Goal: Check status: Check status

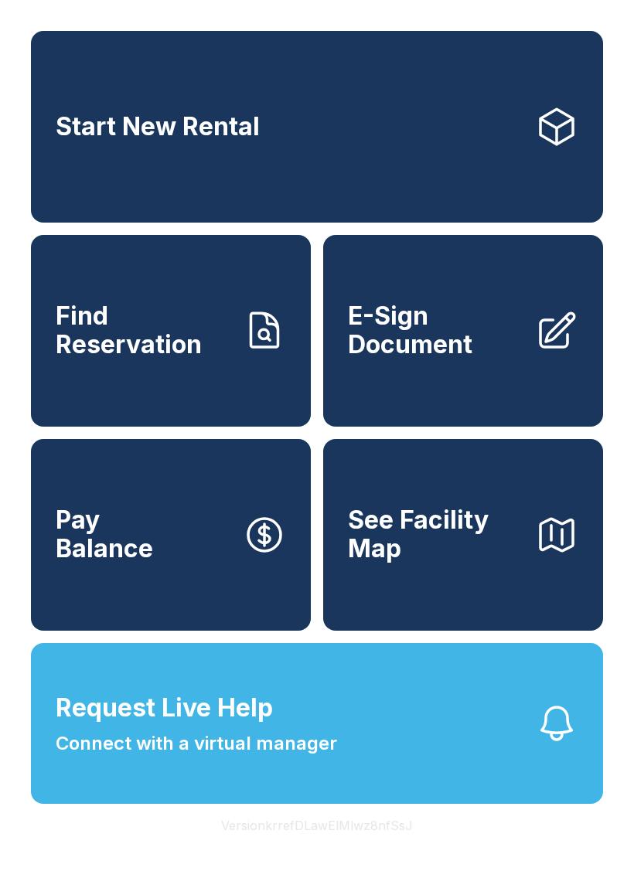
click at [343, 757] on button "Request Live Help Connect with a virtual manager" at bounding box center [317, 723] width 572 height 161
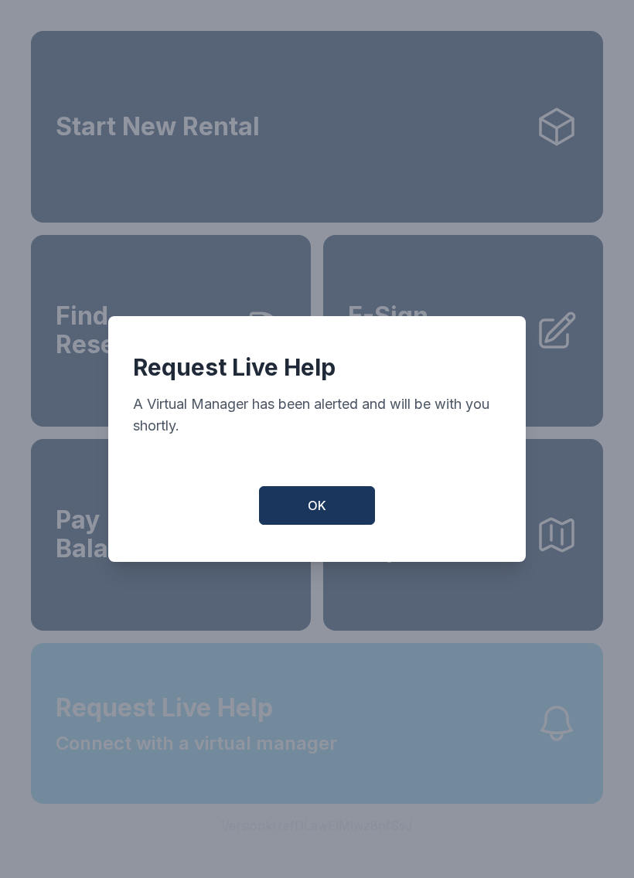
click at [327, 520] on button "OK" at bounding box center [317, 505] width 116 height 39
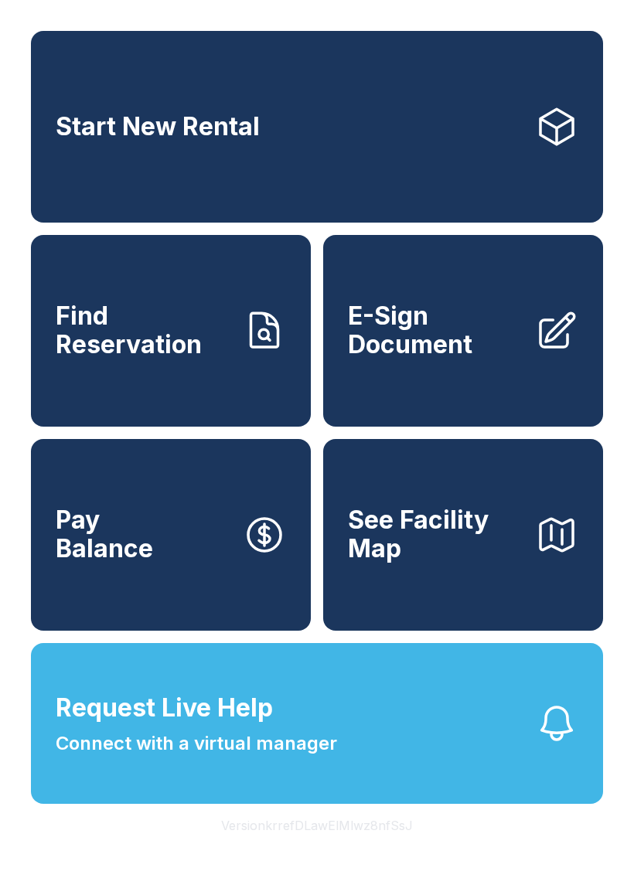
click at [466, 159] on link "Start New Rental" at bounding box center [317, 127] width 572 height 192
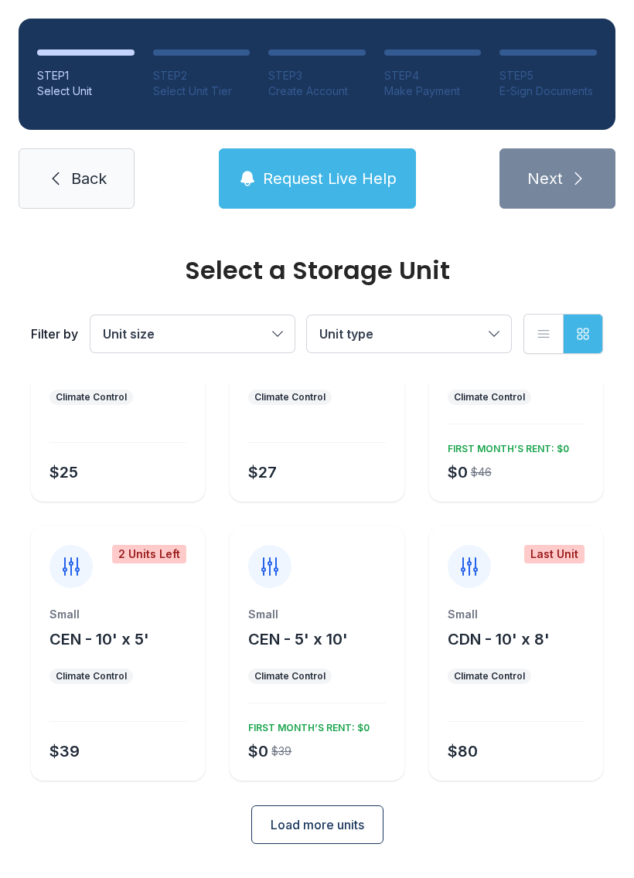
scroll to position [116, 0]
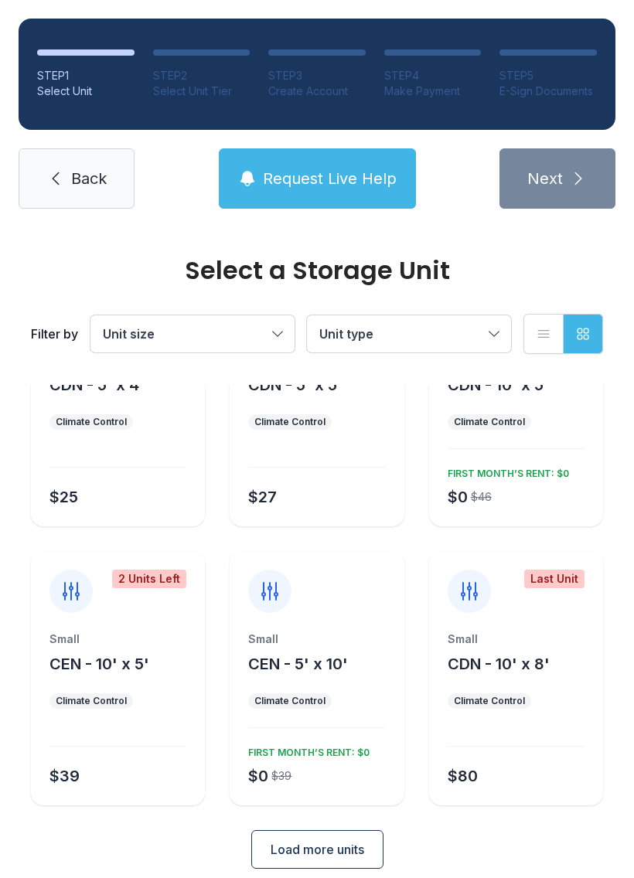
click at [98, 172] on span "Back" at bounding box center [89, 179] width 36 height 22
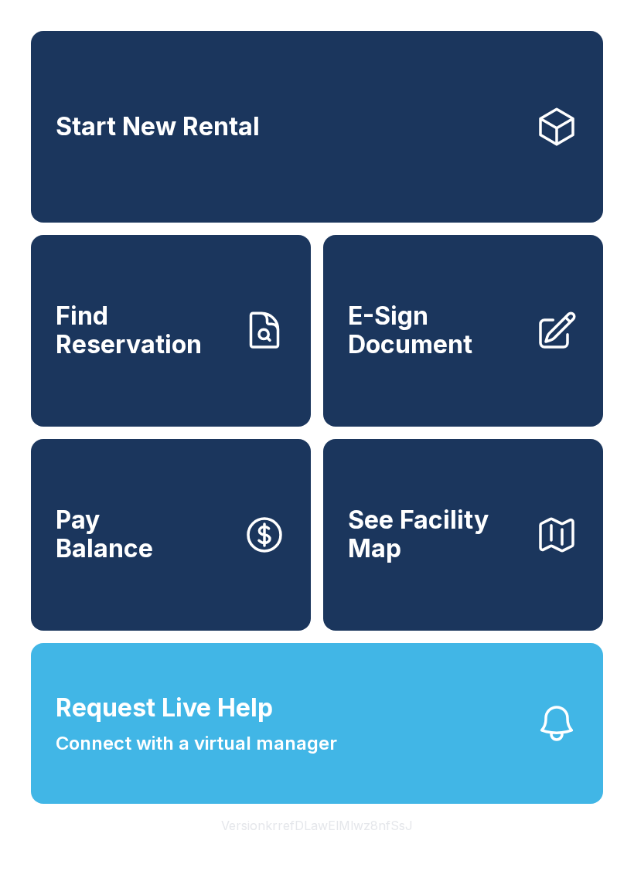
click at [248, 333] on icon at bounding box center [264, 330] width 43 height 43
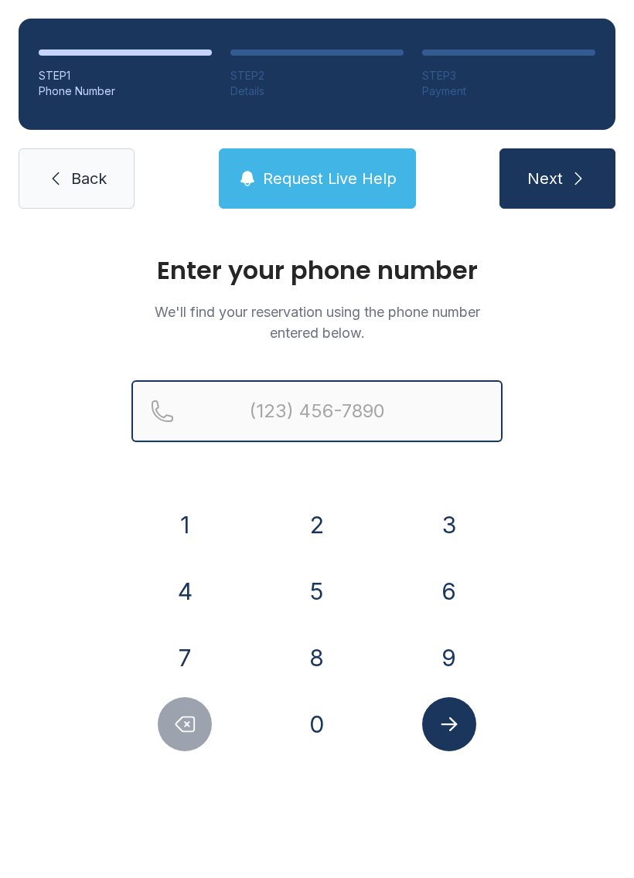
click at [382, 416] on input "Reservation phone number" at bounding box center [316, 411] width 371 height 62
click at [556, 179] on button "Next" at bounding box center [557, 178] width 116 height 60
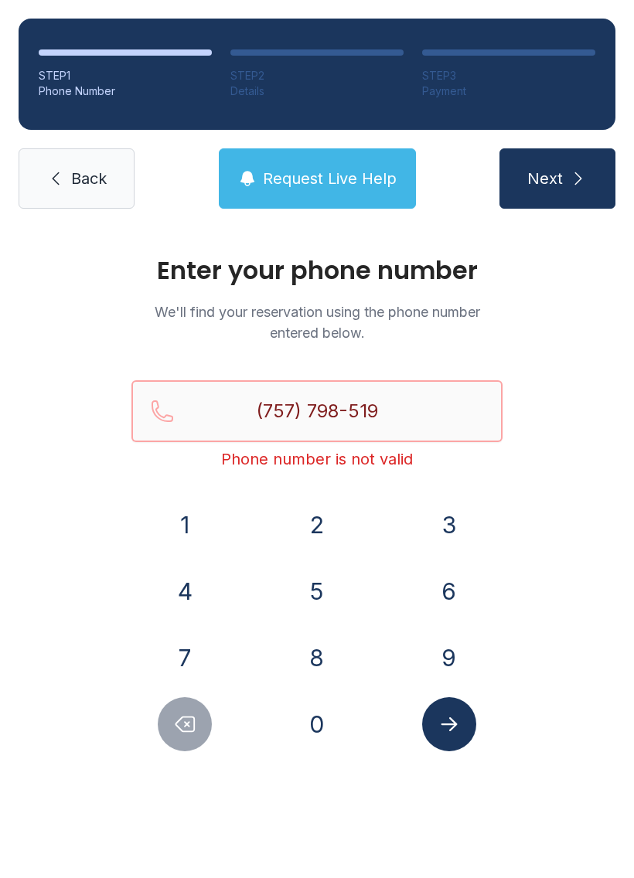
type input "[PHONE_NUMBER]"
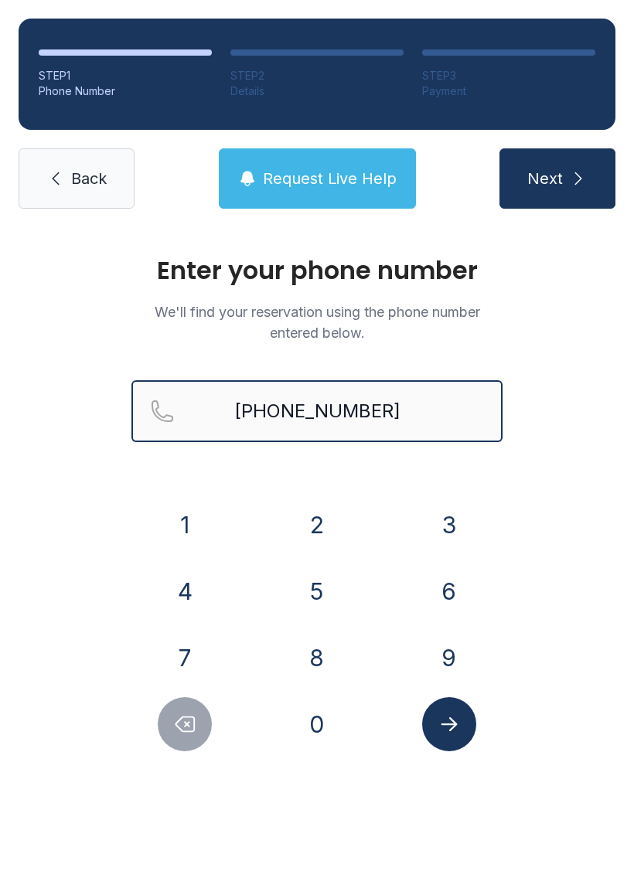
click at [556, 179] on button "Next" at bounding box center [557, 178] width 116 height 60
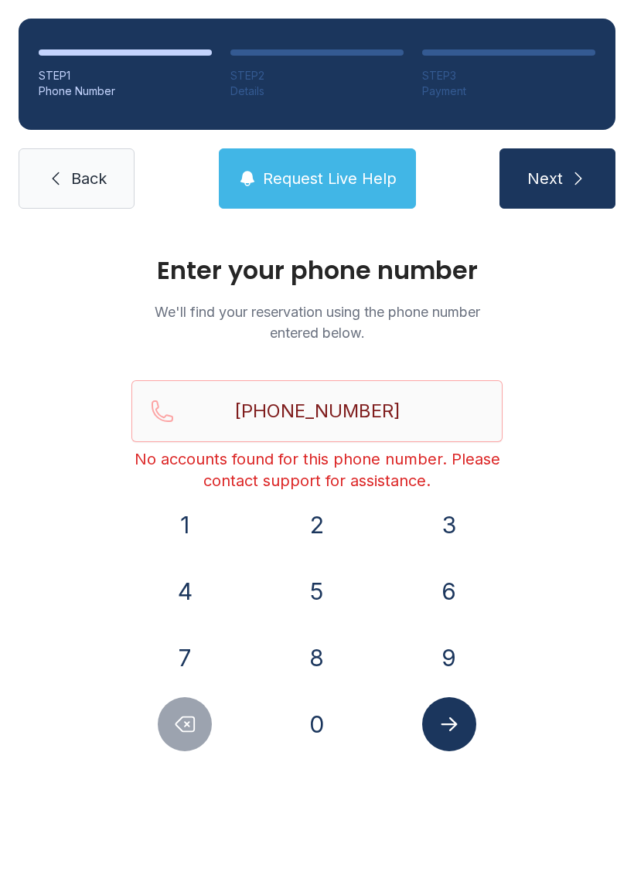
click at [601, 583] on div "Enter your phone number We'll find your reservation using the phone number ente…" at bounding box center [317, 520] width 634 height 586
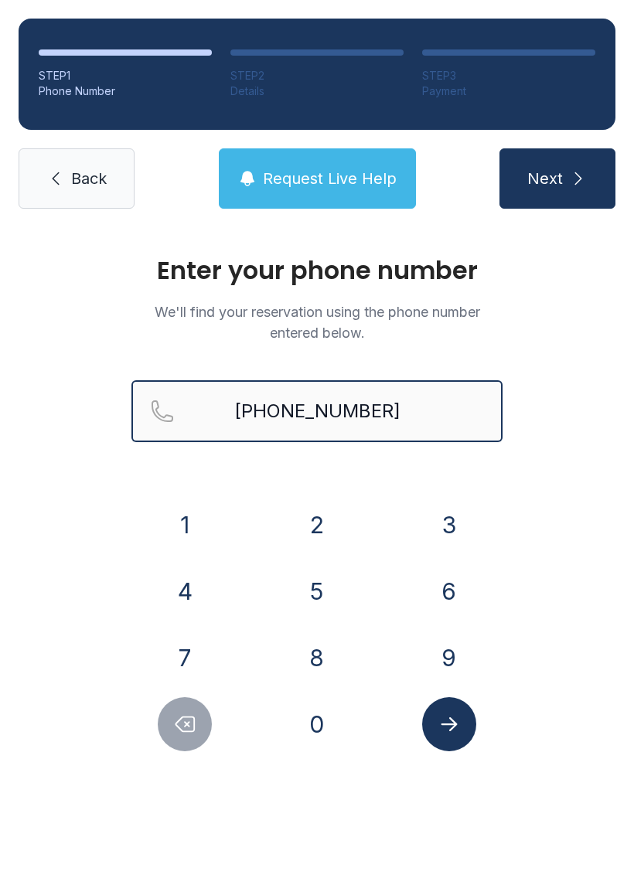
click at [471, 417] on input "[PHONE_NUMBER]" at bounding box center [316, 411] width 371 height 62
click at [331, 168] on span "Request Live Help" at bounding box center [330, 179] width 134 height 22
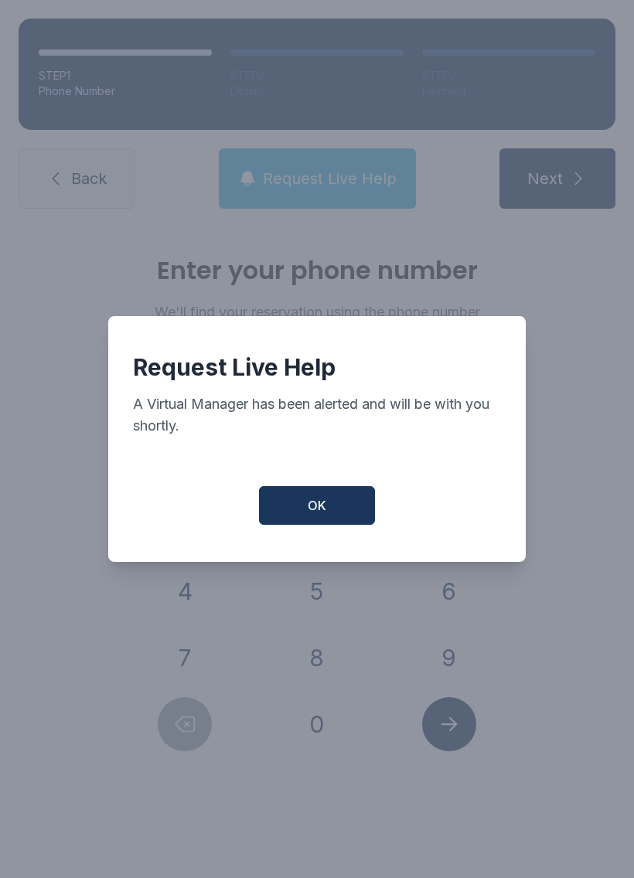
click at [334, 508] on button "OK" at bounding box center [317, 505] width 116 height 39
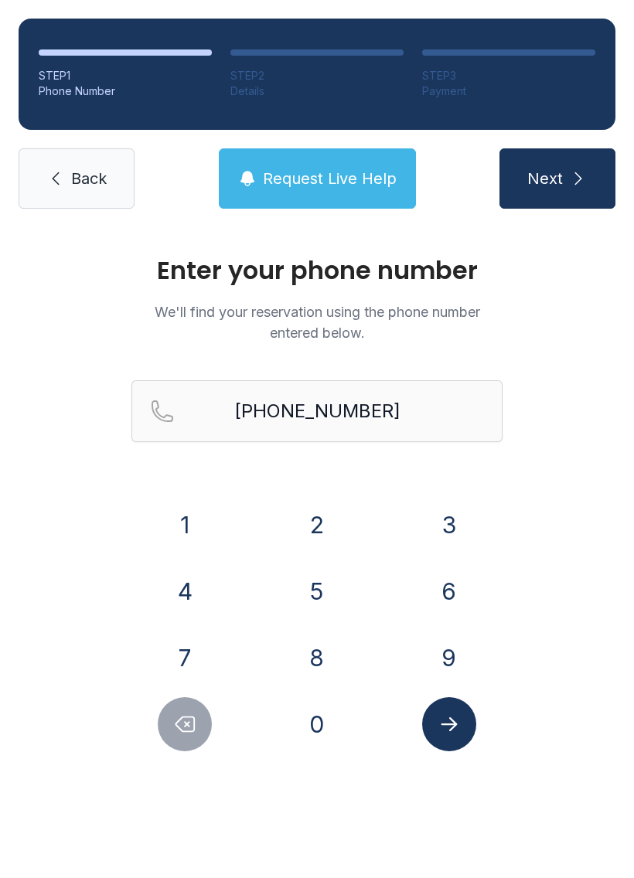
click at [74, 179] on span "Back" at bounding box center [89, 179] width 36 height 22
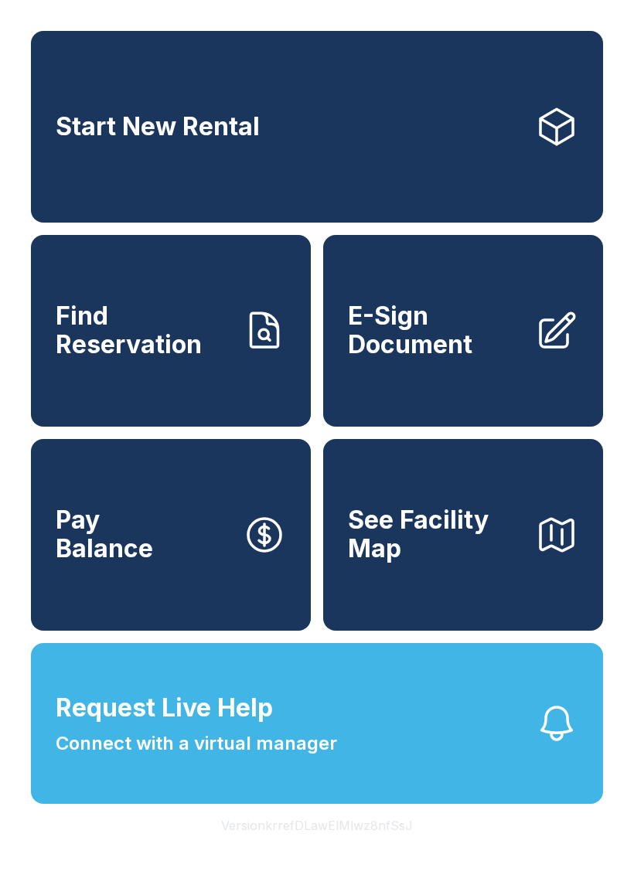
click at [462, 763] on button "Request Live Help Connect with a virtual manager" at bounding box center [317, 723] width 572 height 161
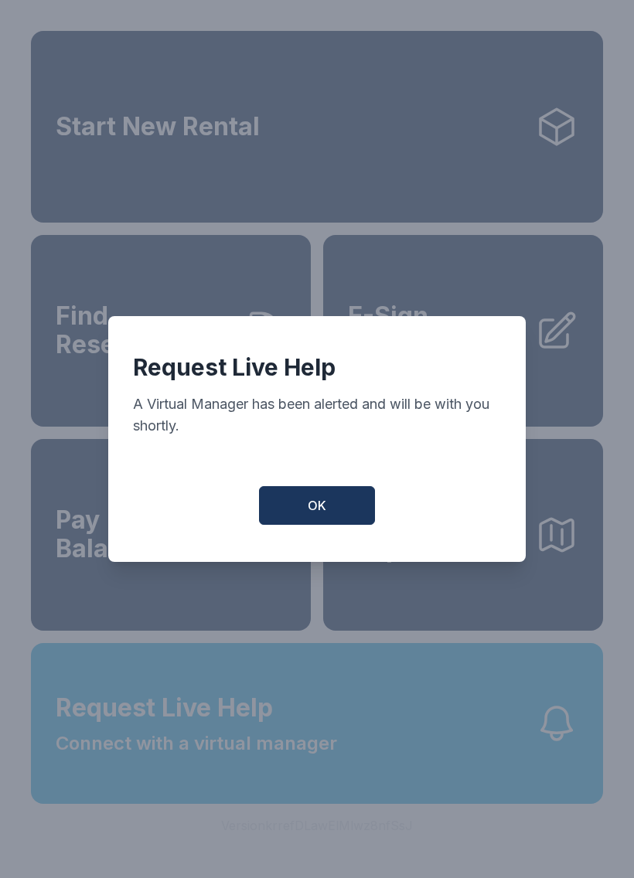
click at [342, 518] on button "OK" at bounding box center [317, 505] width 116 height 39
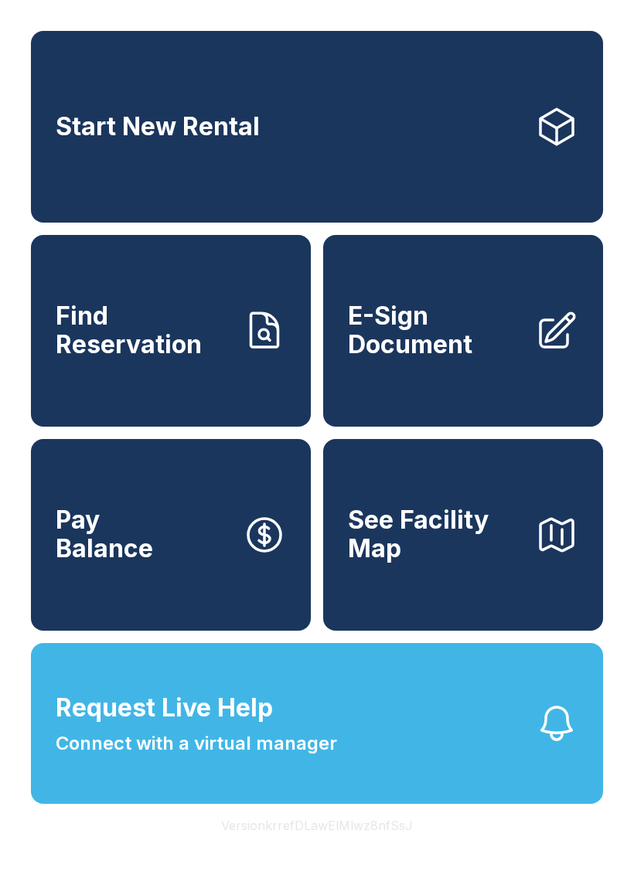
click at [561, 740] on icon "button" at bounding box center [557, 723] width 30 height 32
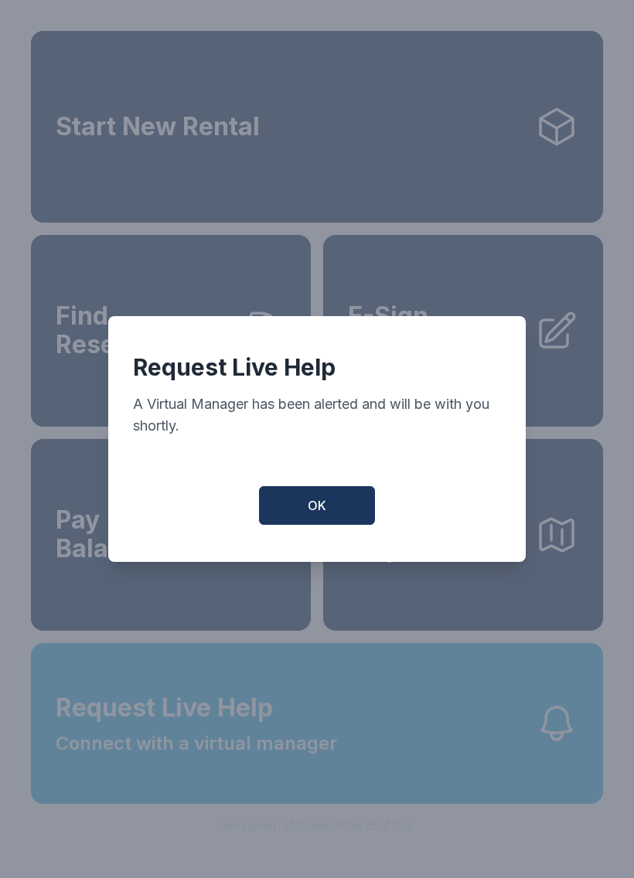
click at [342, 509] on button "OK" at bounding box center [317, 505] width 116 height 39
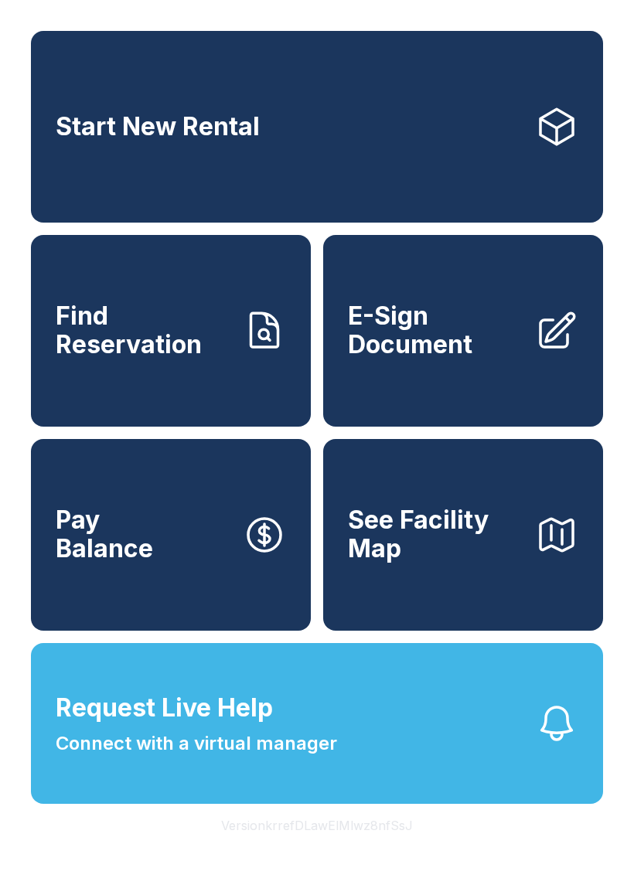
click at [226, 352] on span "Find Reservation" at bounding box center [143, 330] width 175 height 56
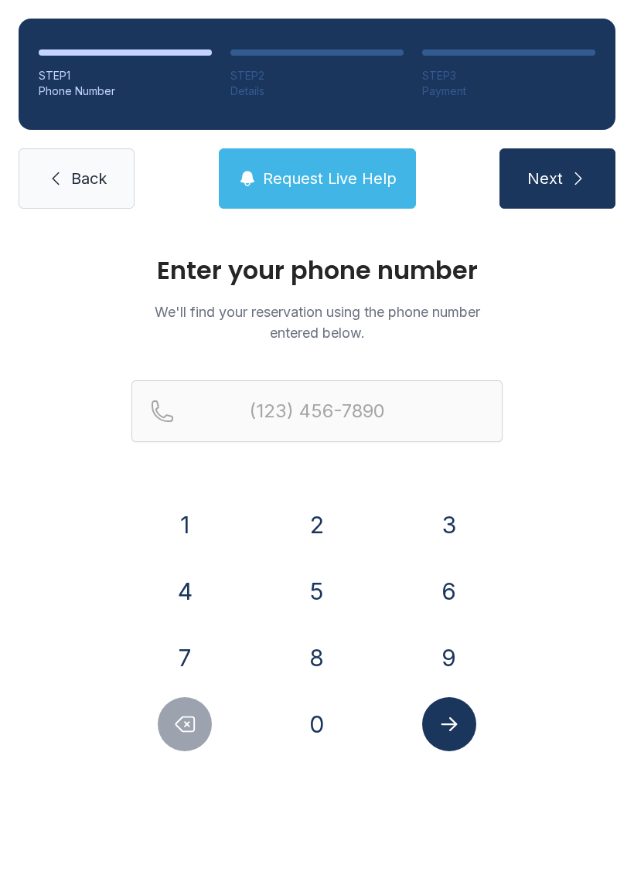
click at [570, 206] on button "Next" at bounding box center [557, 178] width 116 height 60
click at [569, 179] on icon "submit" at bounding box center [578, 178] width 19 height 19
click at [563, 178] on button "Next" at bounding box center [557, 178] width 116 height 60
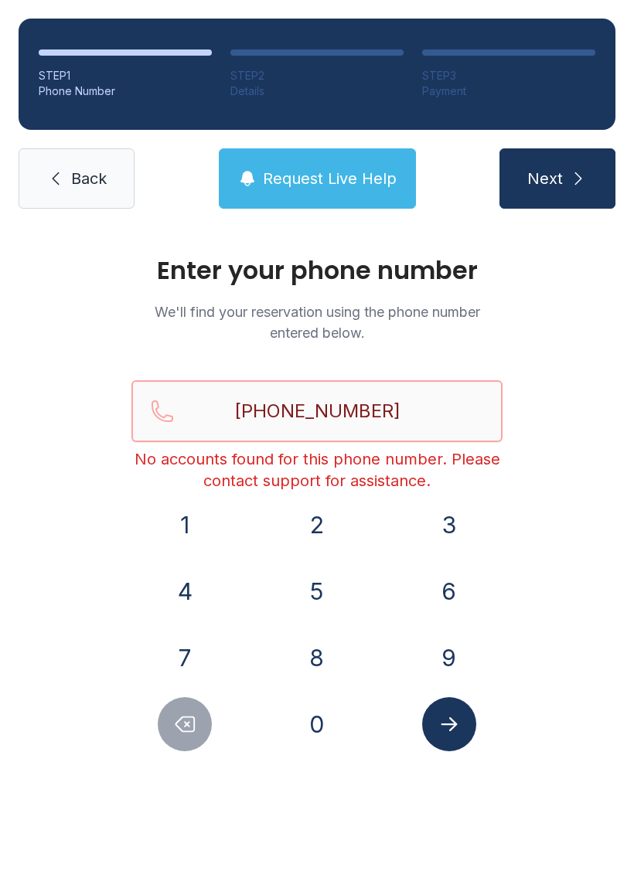
click at [448, 413] on input "[PHONE_NUMBER]" at bounding box center [316, 411] width 371 height 62
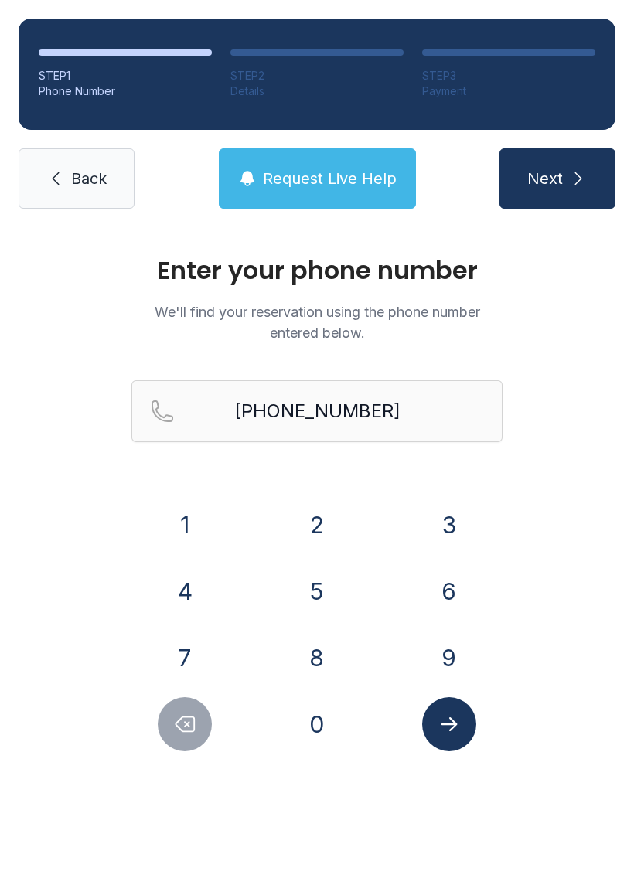
click at [587, 174] on button "Next" at bounding box center [557, 178] width 116 height 60
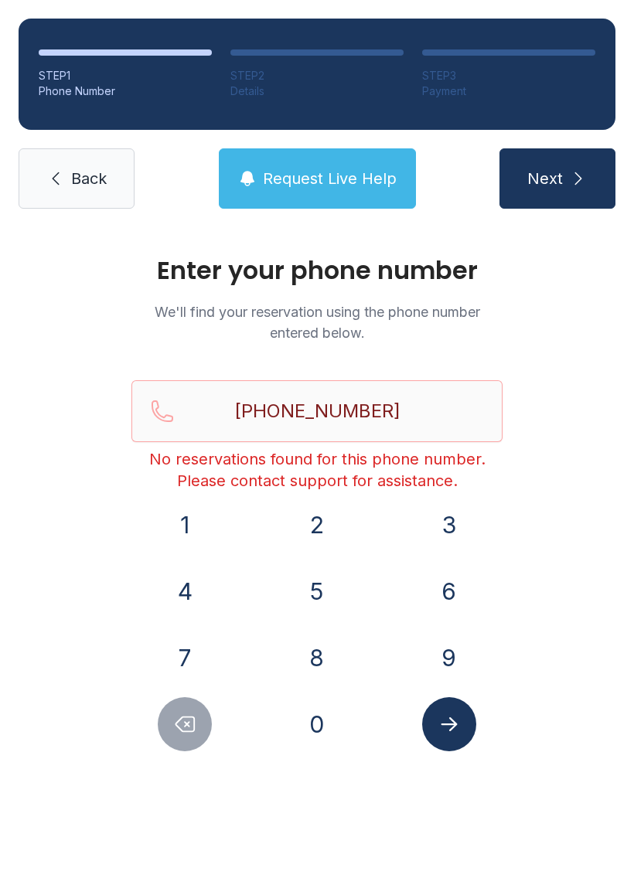
click at [451, 736] on button "Submit lookup form" at bounding box center [449, 724] width 54 height 54
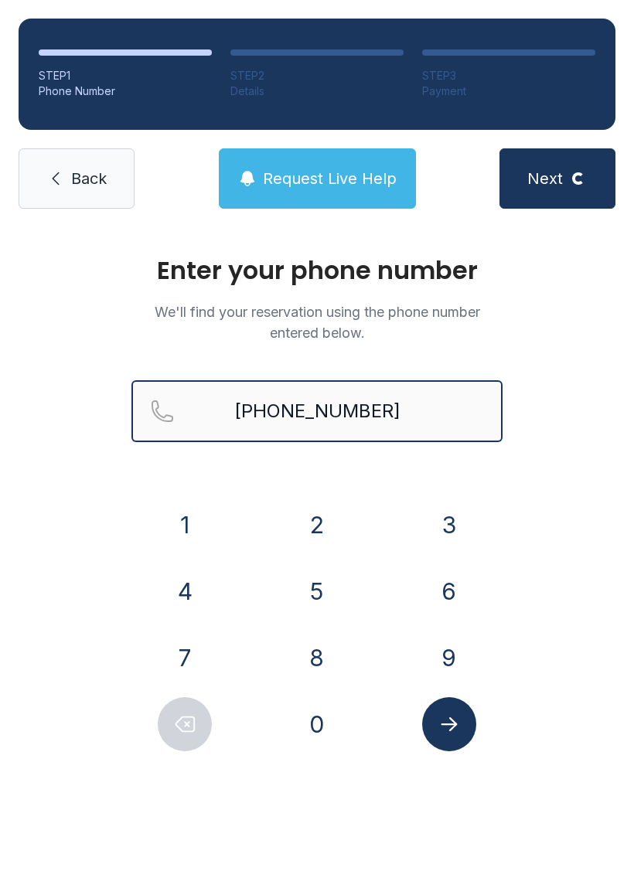
click at [464, 392] on input "[PHONE_NUMBER]" at bounding box center [316, 411] width 371 height 62
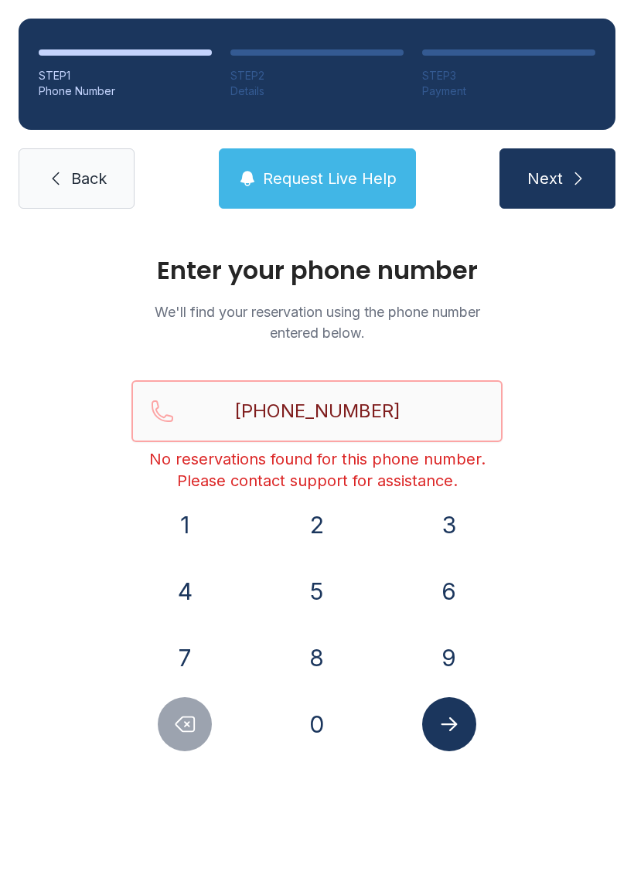
click at [461, 420] on input "[PHONE_NUMBER]" at bounding box center [316, 411] width 371 height 62
click at [580, 567] on div "Enter your phone number We'll find your reservation using the phone number ente…" at bounding box center [317, 520] width 634 height 586
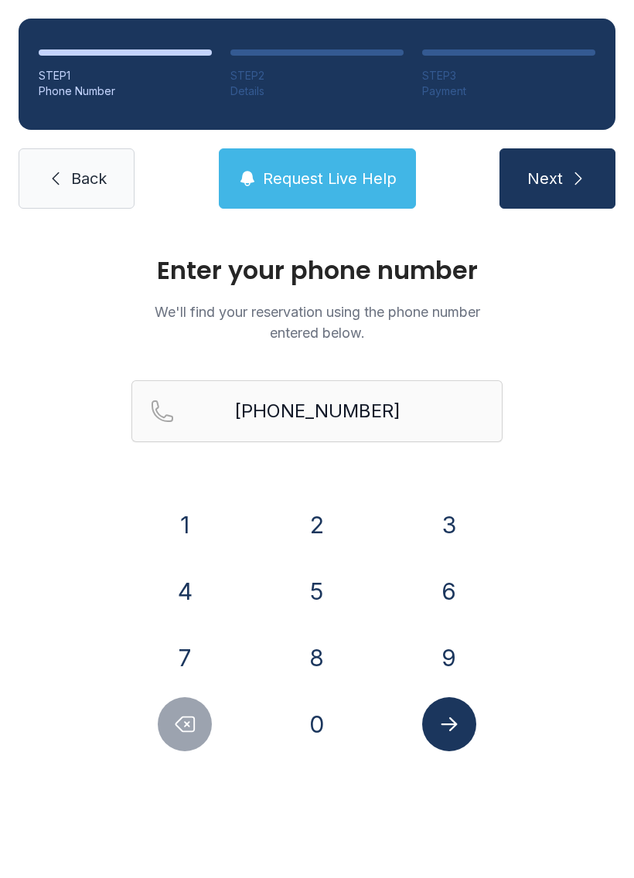
click at [571, 173] on icon "submit" at bounding box center [578, 178] width 19 height 19
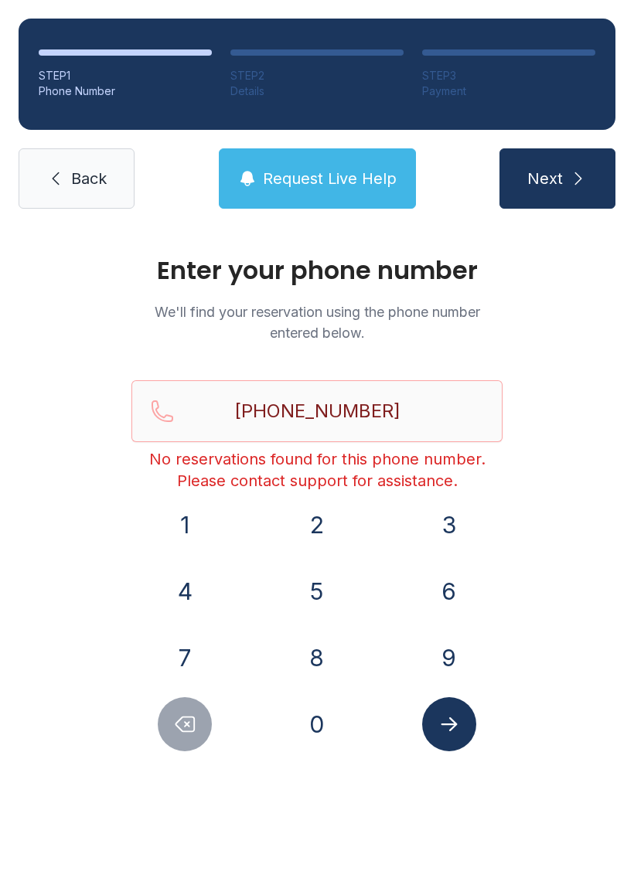
click at [461, 735] on button "Submit lookup form" at bounding box center [449, 724] width 54 height 54
click at [451, 723] on icon "Submit lookup form" at bounding box center [448, 724] width 16 height 14
click at [419, 859] on main "Enter your phone number We'll find your reservation using the phone number ente…" at bounding box center [317, 552] width 634 height 651
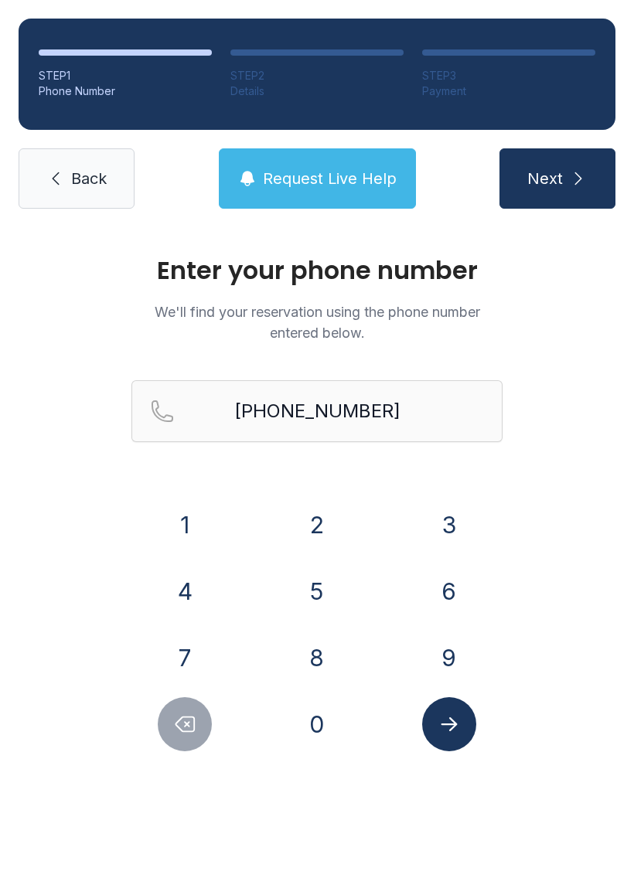
click at [336, 182] on span "Request Live Help" at bounding box center [330, 179] width 134 height 22
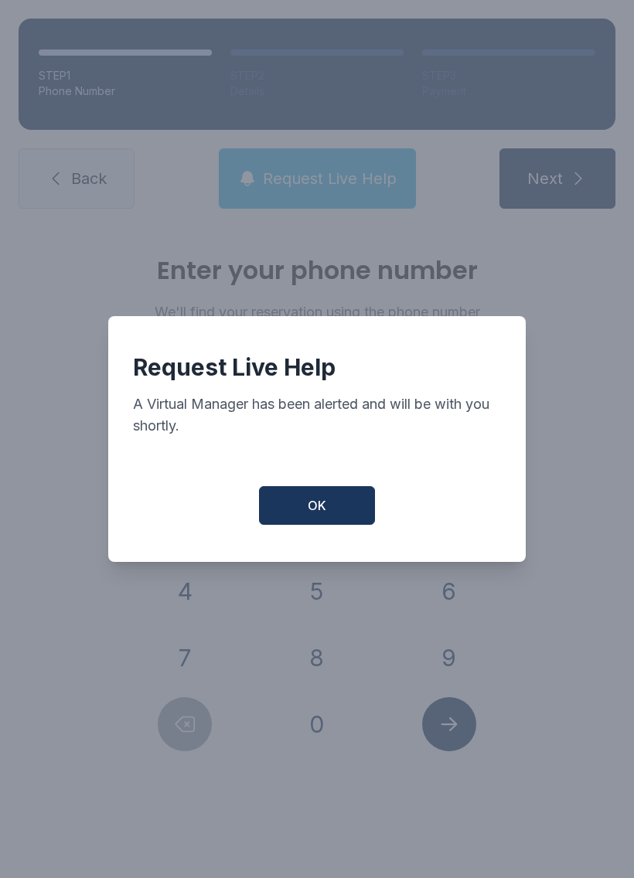
click at [354, 500] on button "OK" at bounding box center [317, 505] width 116 height 39
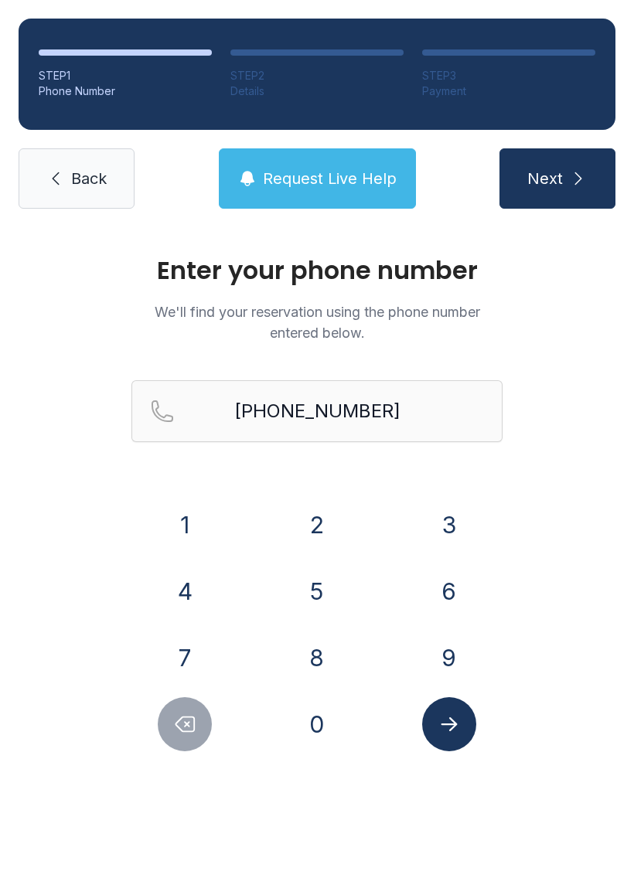
click at [552, 182] on span "Next" at bounding box center [545, 179] width 36 height 22
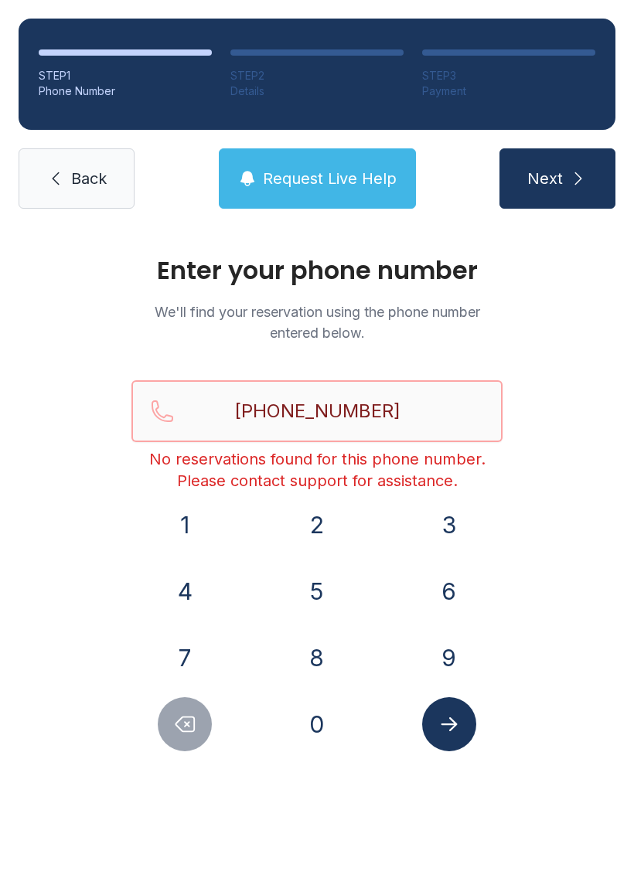
click at [430, 421] on input "[PHONE_NUMBER]" at bounding box center [316, 411] width 371 height 62
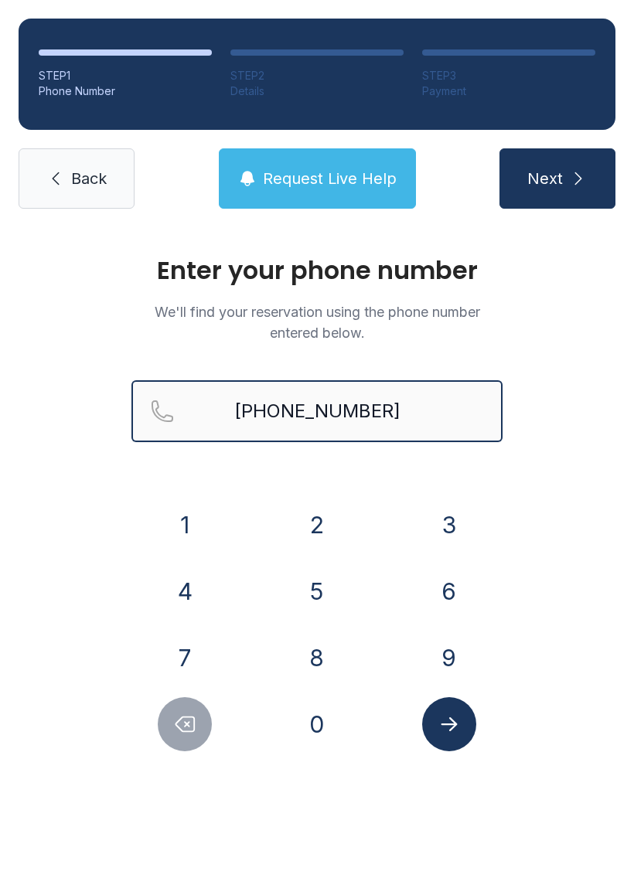
click at [556, 179] on button "Next" at bounding box center [557, 178] width 116 height 60
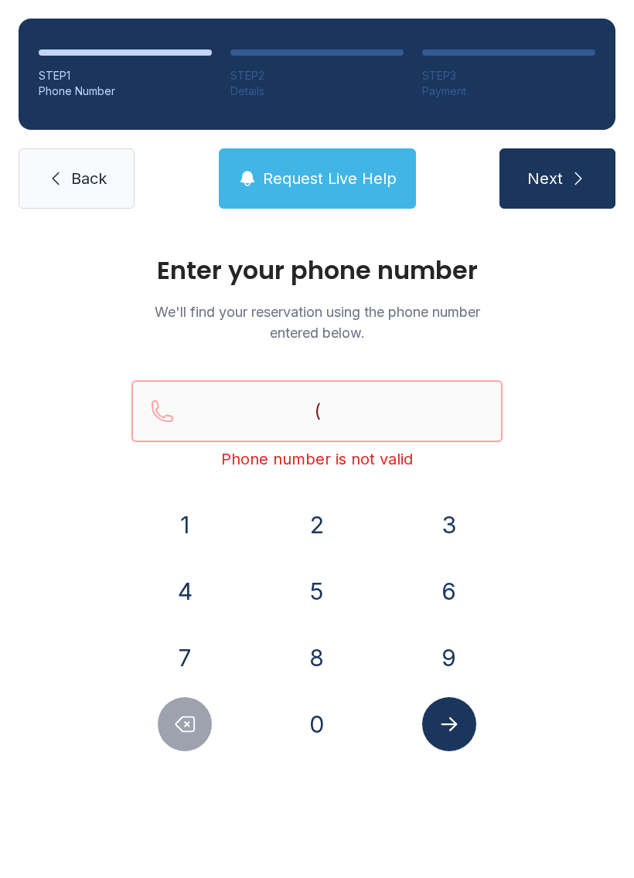
type input "("
click at [104, 155] on link "Back" at bounding box center [77, 178] width 116 height 60
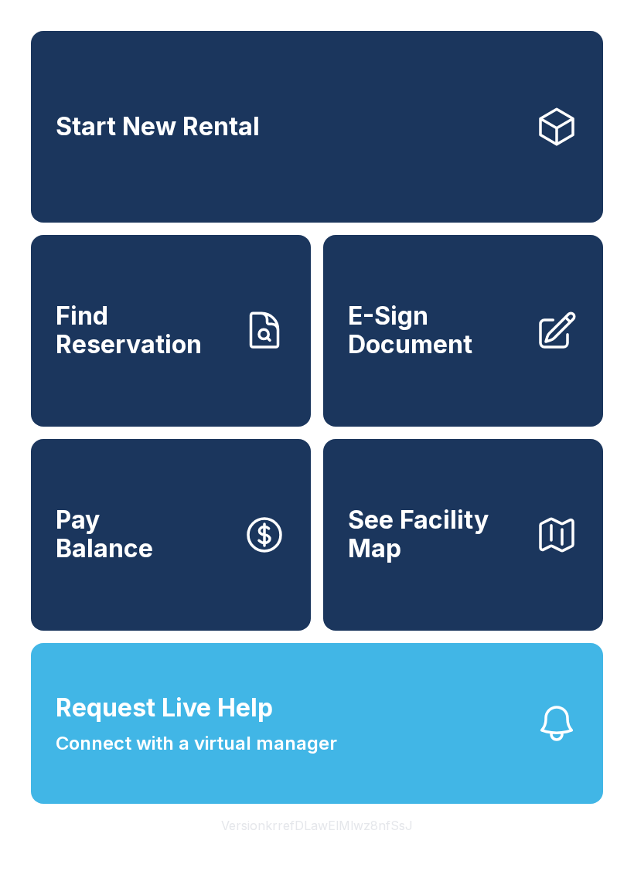
click at [491, 563] on span "See Facility Map" at bounding box center [435, 534] width 175 height 56
click at [341, 802] on button "Request Live Help Connect with a virtual manager" at bounding box center [317, 723] width 572 height 161
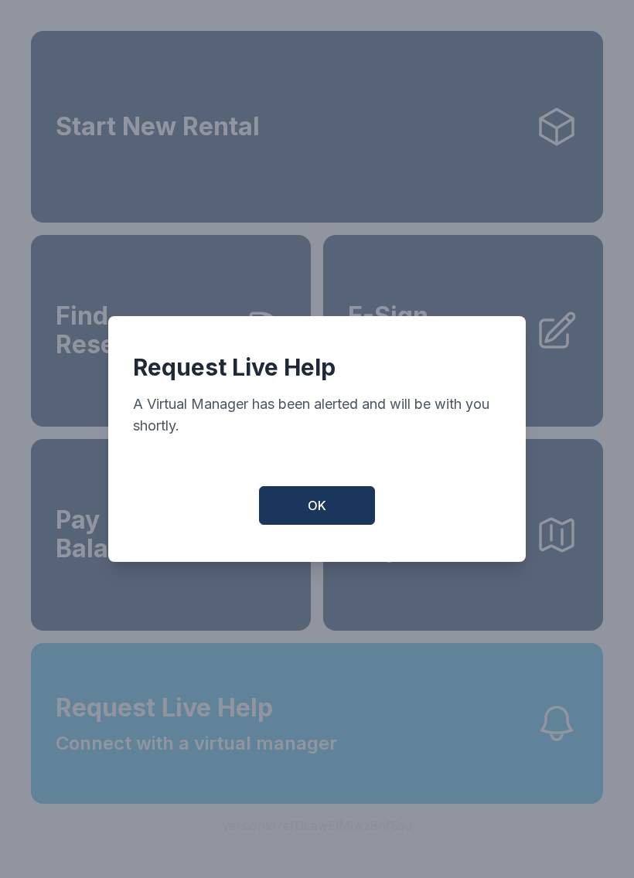
click at [308, 454] on div "Request Live Help A Virtual Manager has been alerted and will be with you short…" at bounding box center [317, 407] width 368 height 108
click at [311, 515] on span "OK" at bounding box center [317, 505] width 19 height 19
